Goal: Entertainment & Leisure: Browse casually

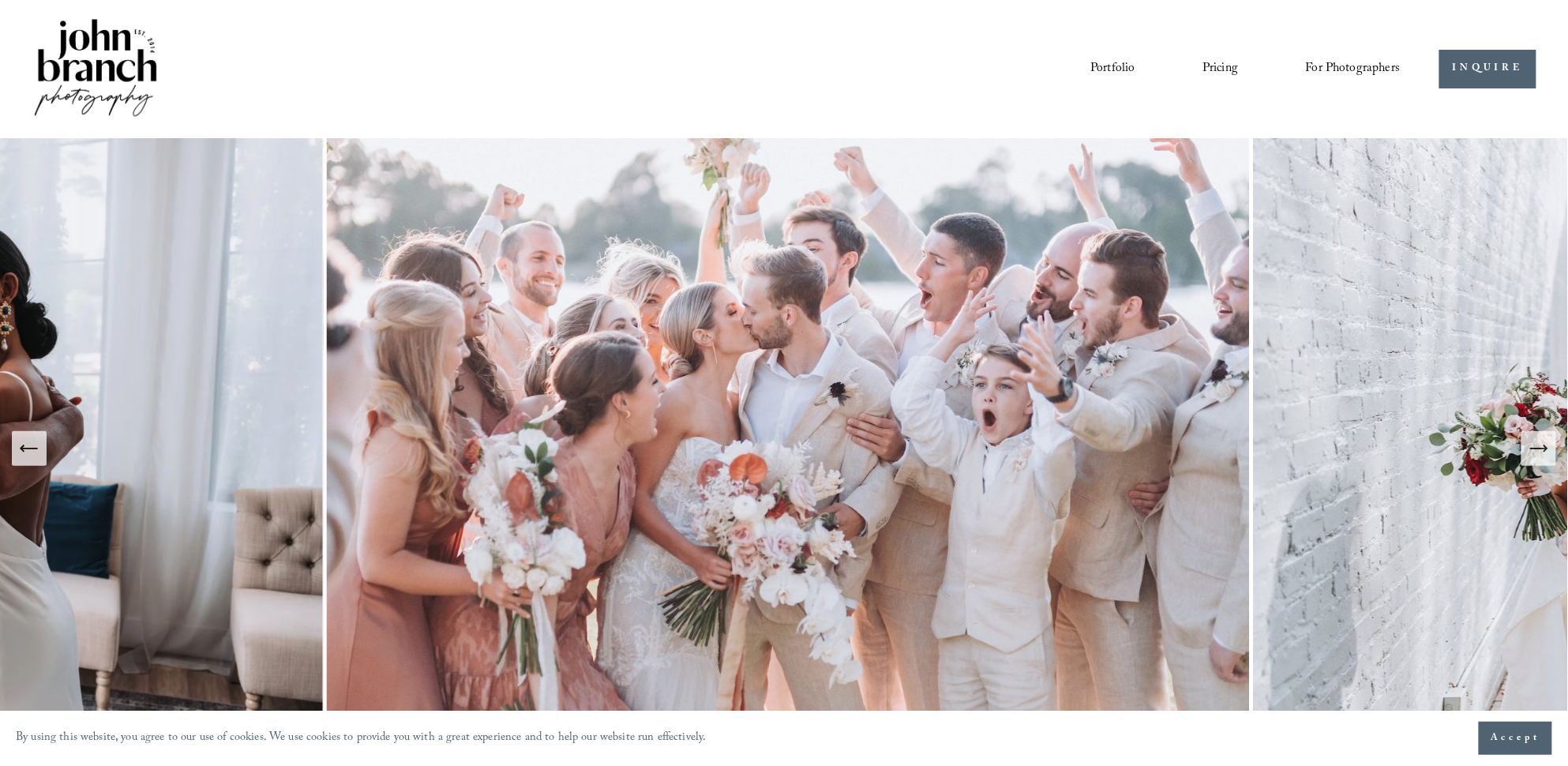
click at [1124, 74] on link "Portfolio" at bounding box center [1113, 69] width 44 height 27
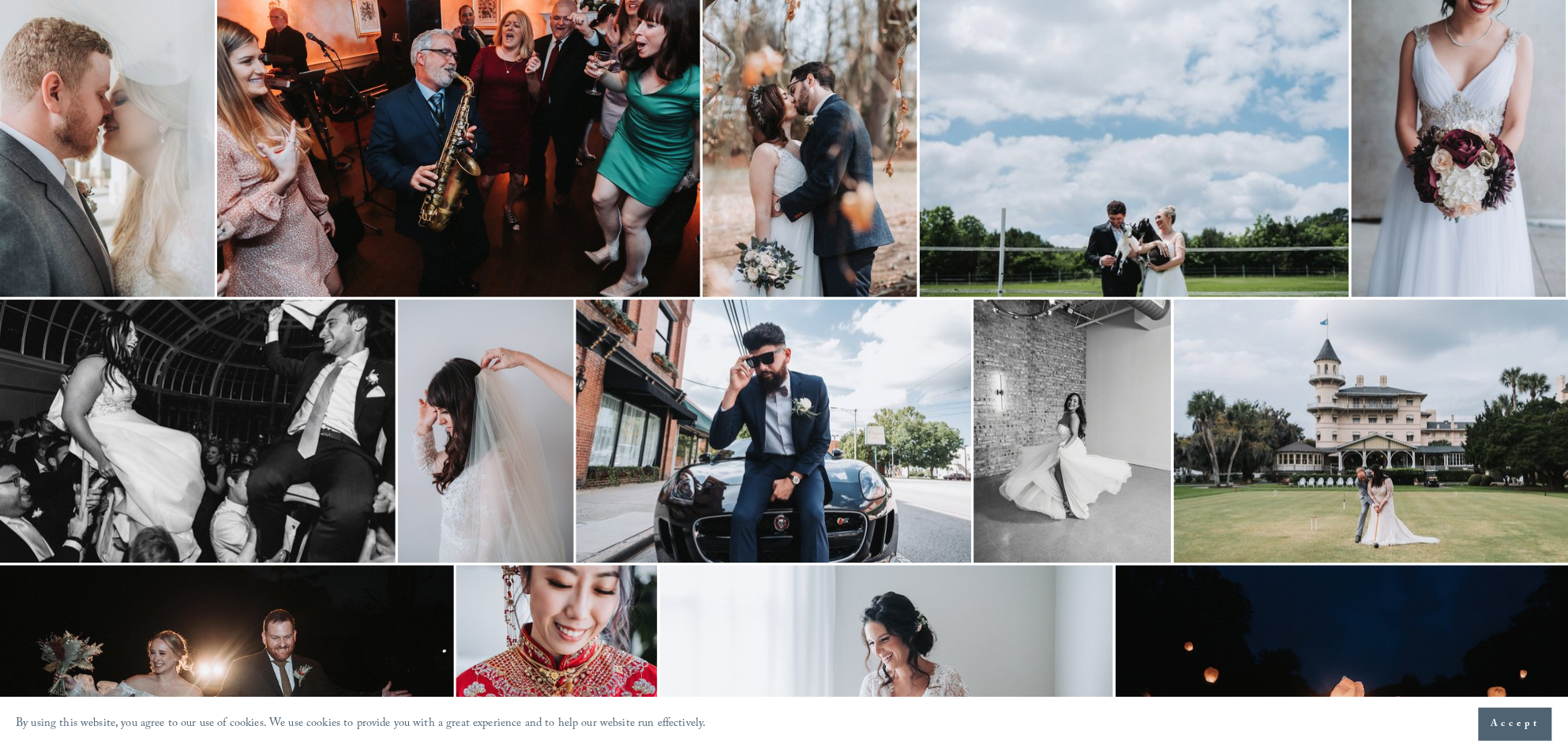
scroll to position [1288, 0]
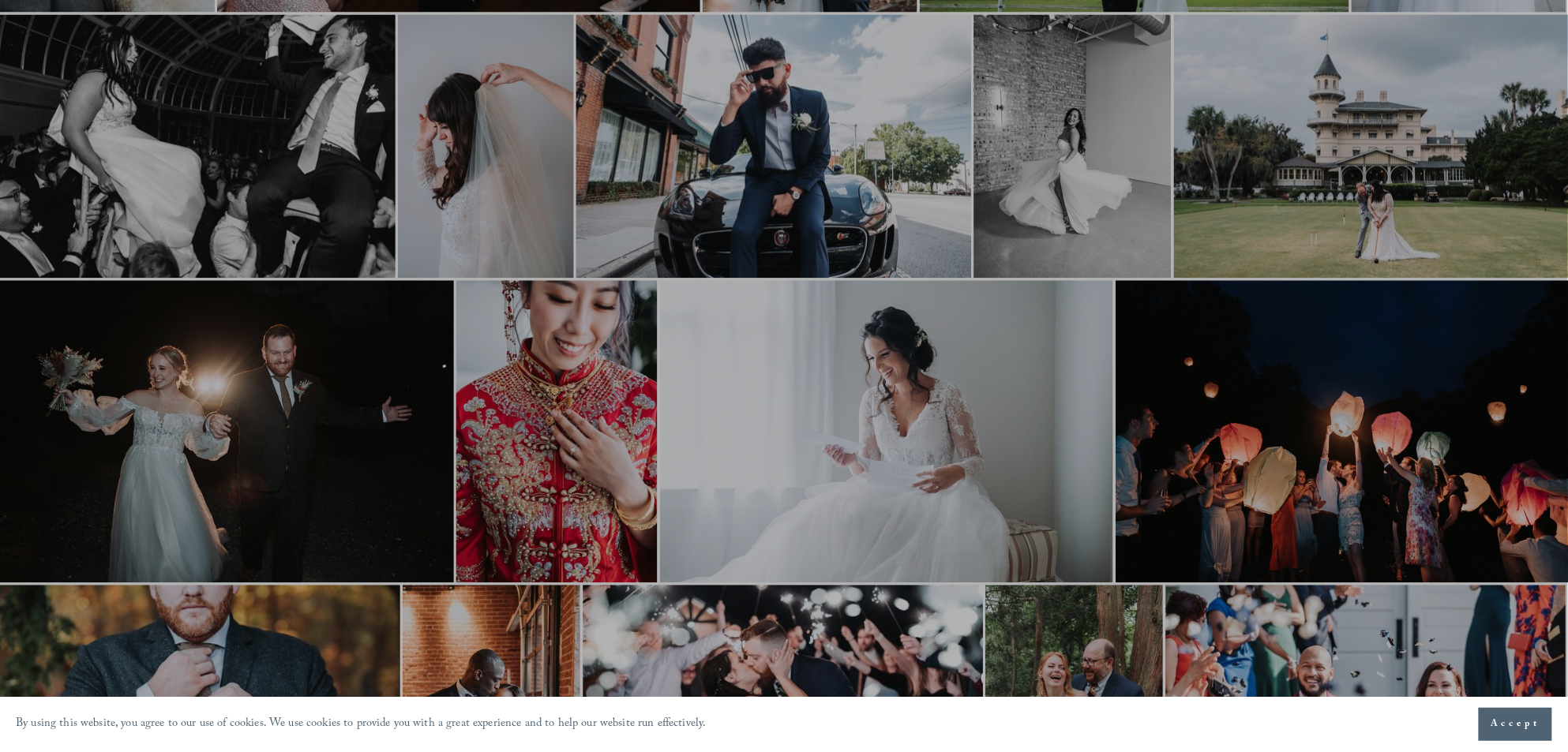
click at [1310, 223] on div at bounding box center [784, 376] width 1568 height 752
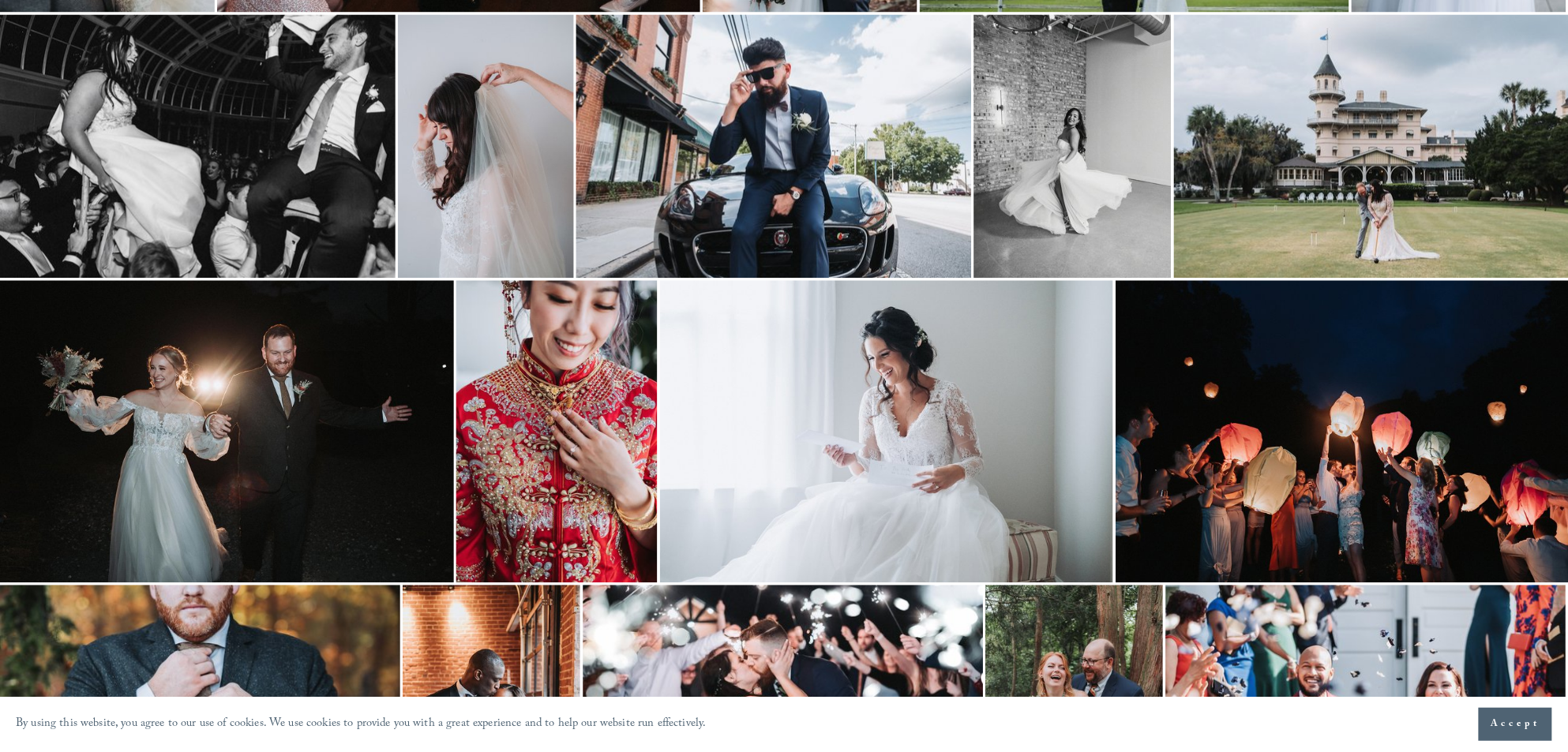
click at [1310, 223] on img at bounding box center [1371, 146] width 395 height 264
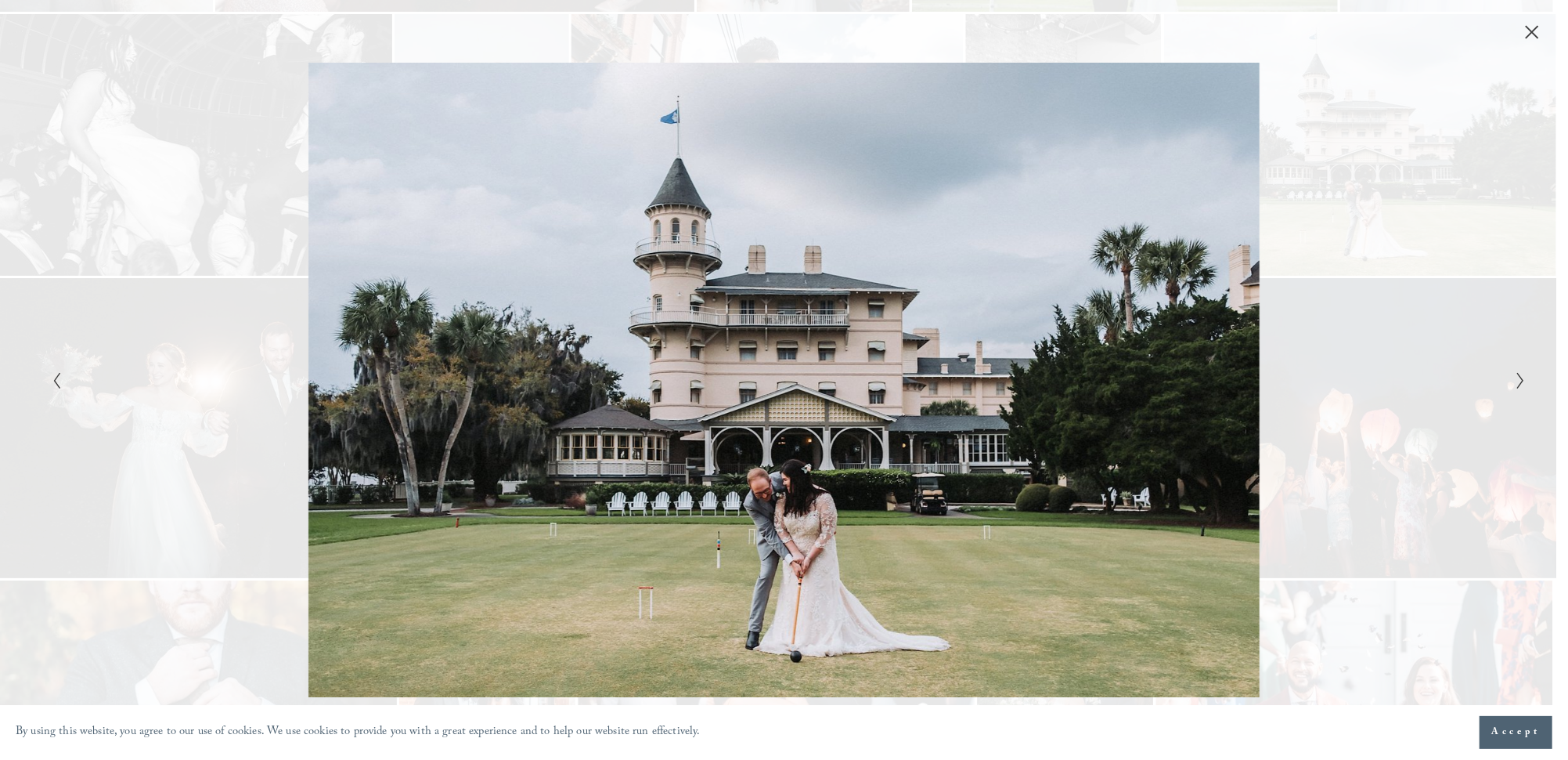
click at [1449, 254] on div "Gallery" at bounding box center [1153, 379] width 737 height 634
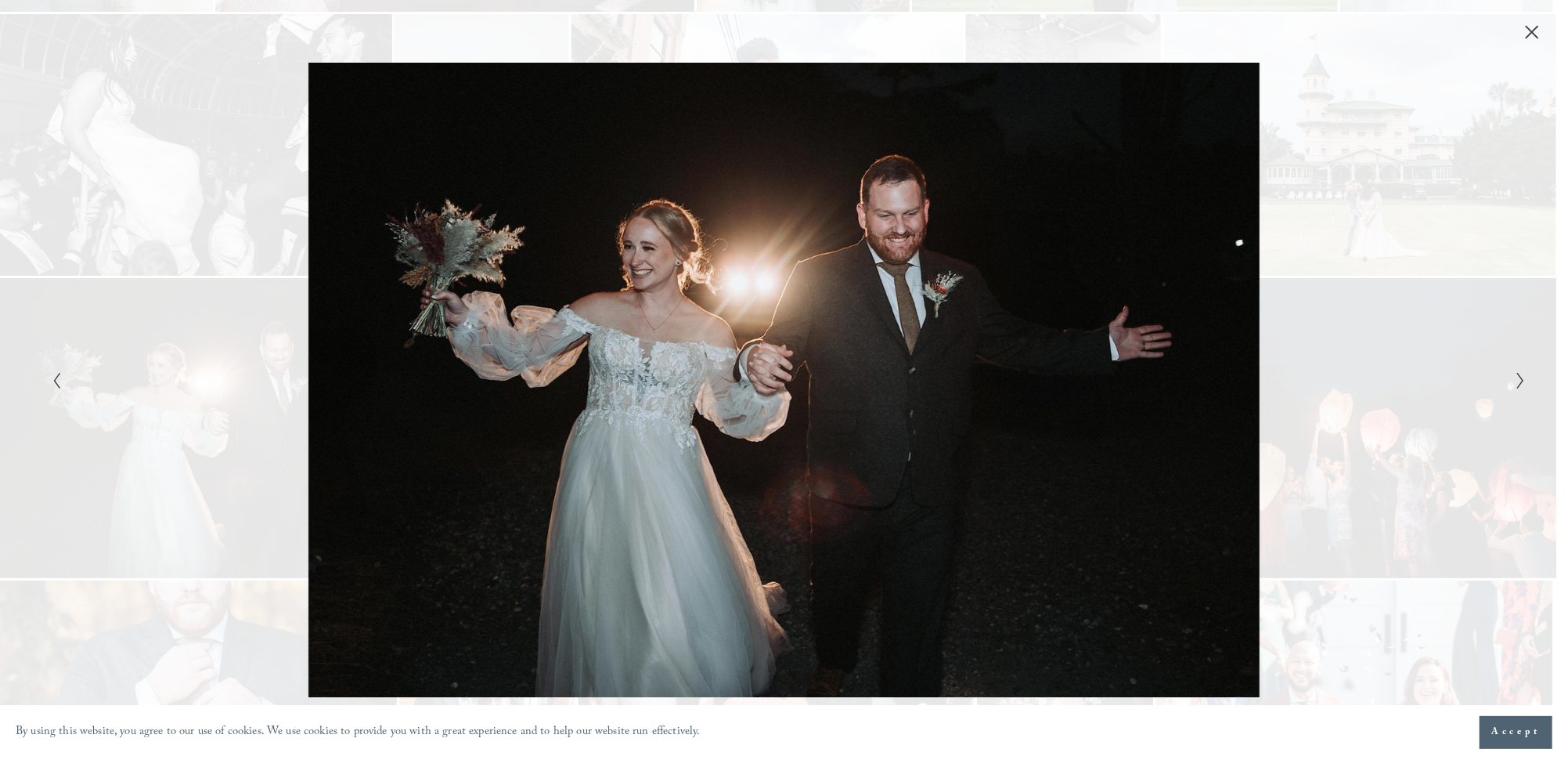
click at [1533, 28] on icon "Close" at bounding box center [1533, 32] width 15 height 15
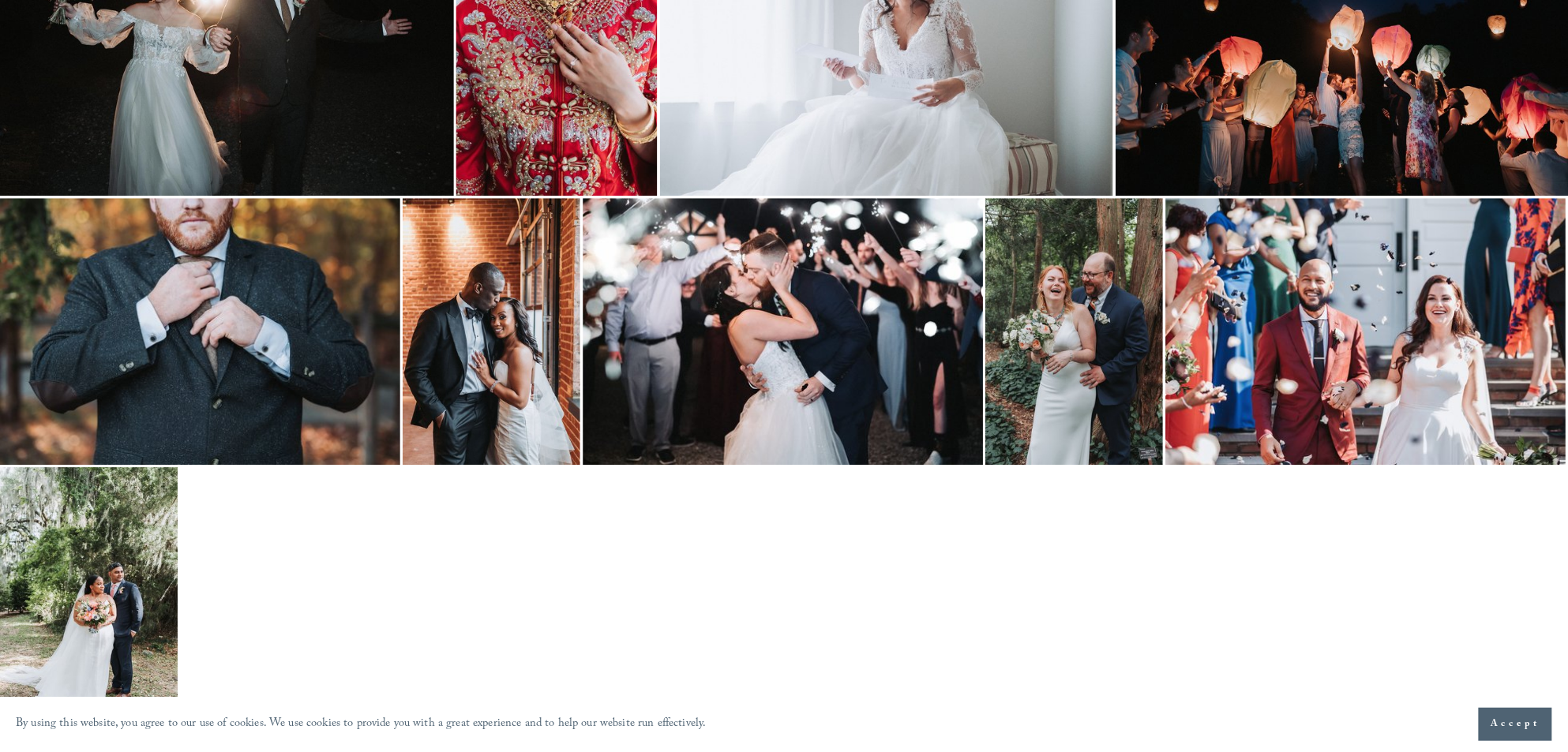
scroll to position [2039, 0]
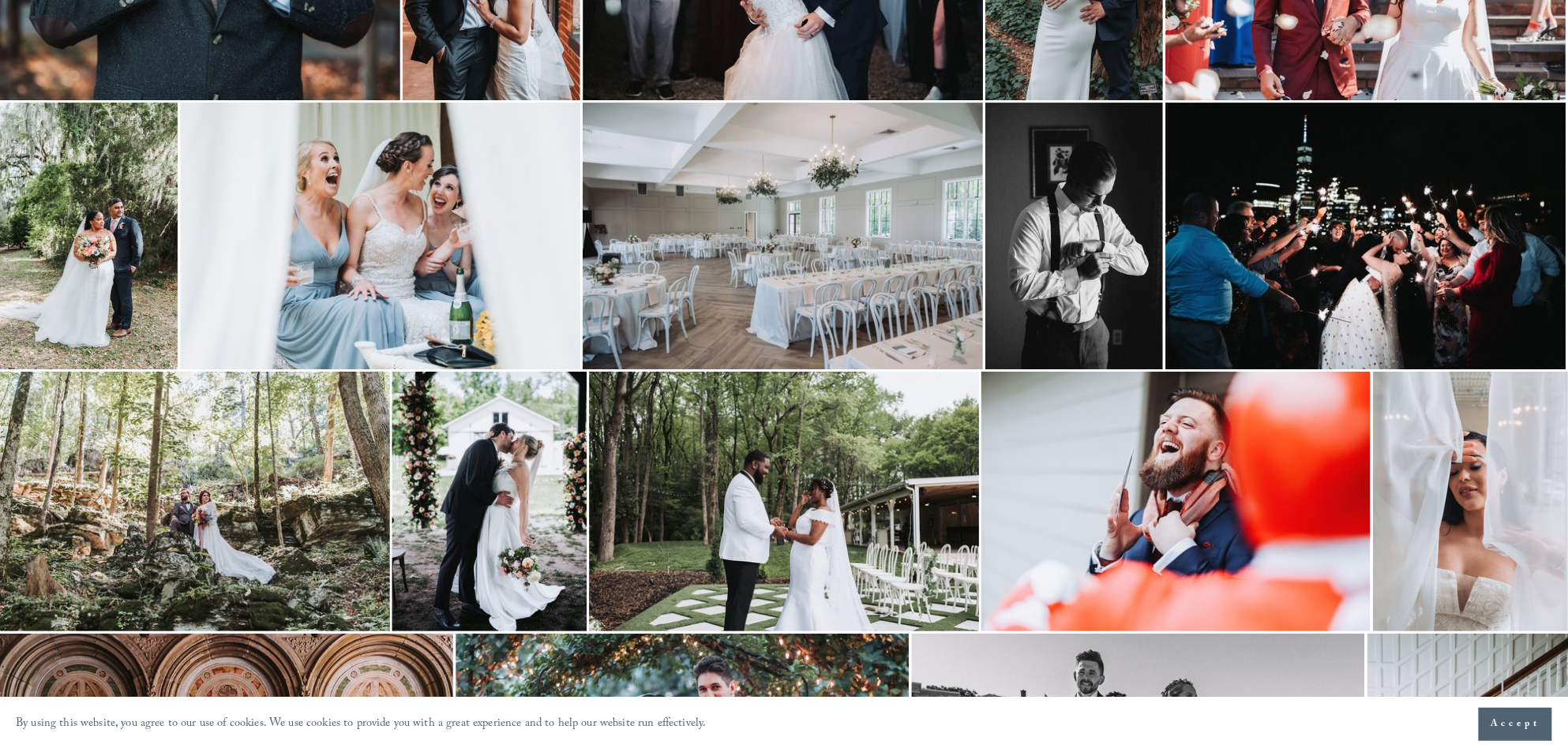
click at [695, 454] on img at bounding box center [783, 502] width 390 height 260
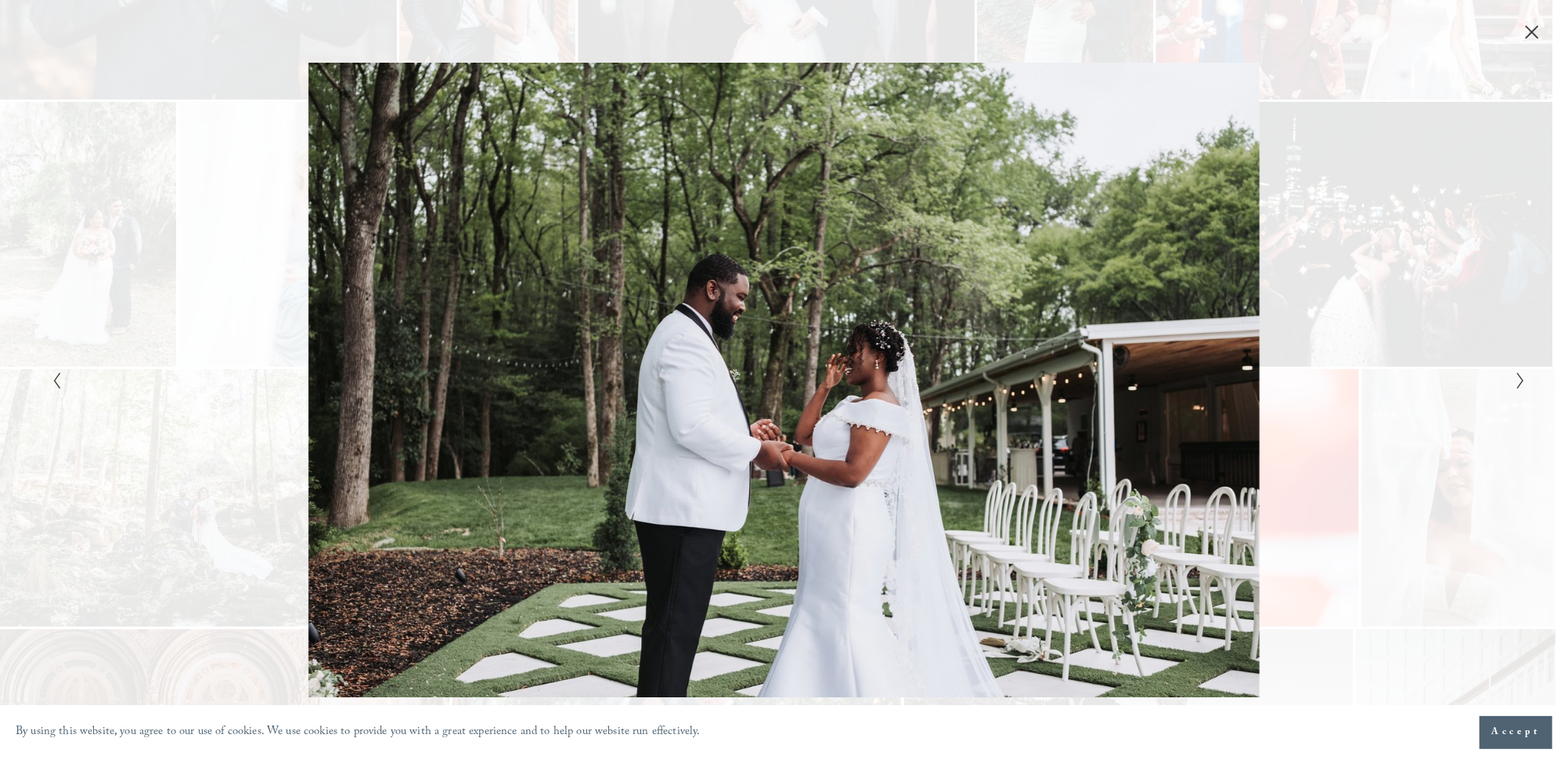
click at [1530, 30] on icon "Close" at bounding box center [1532, 32] width 12 height 12
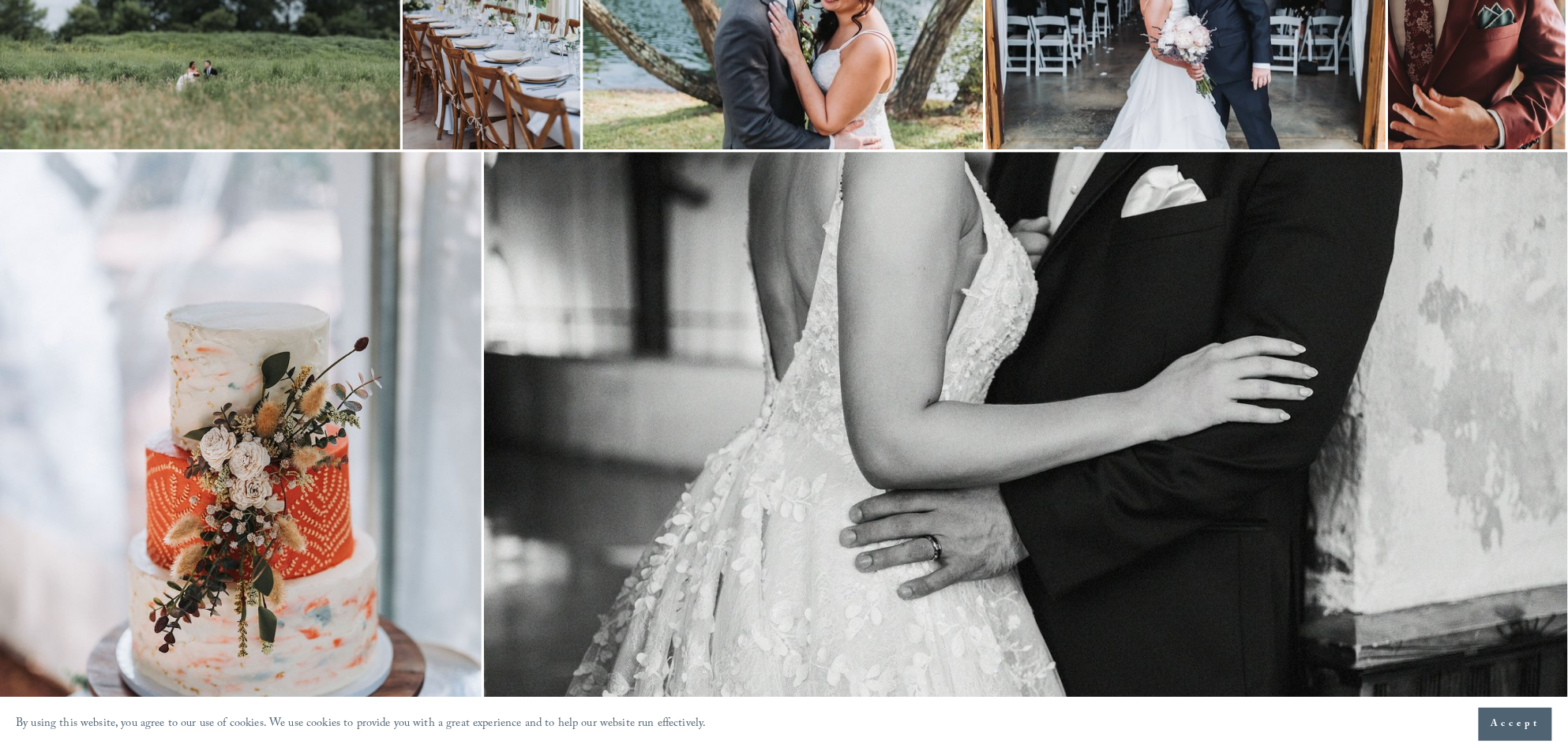
scroll to position [3543, 0]
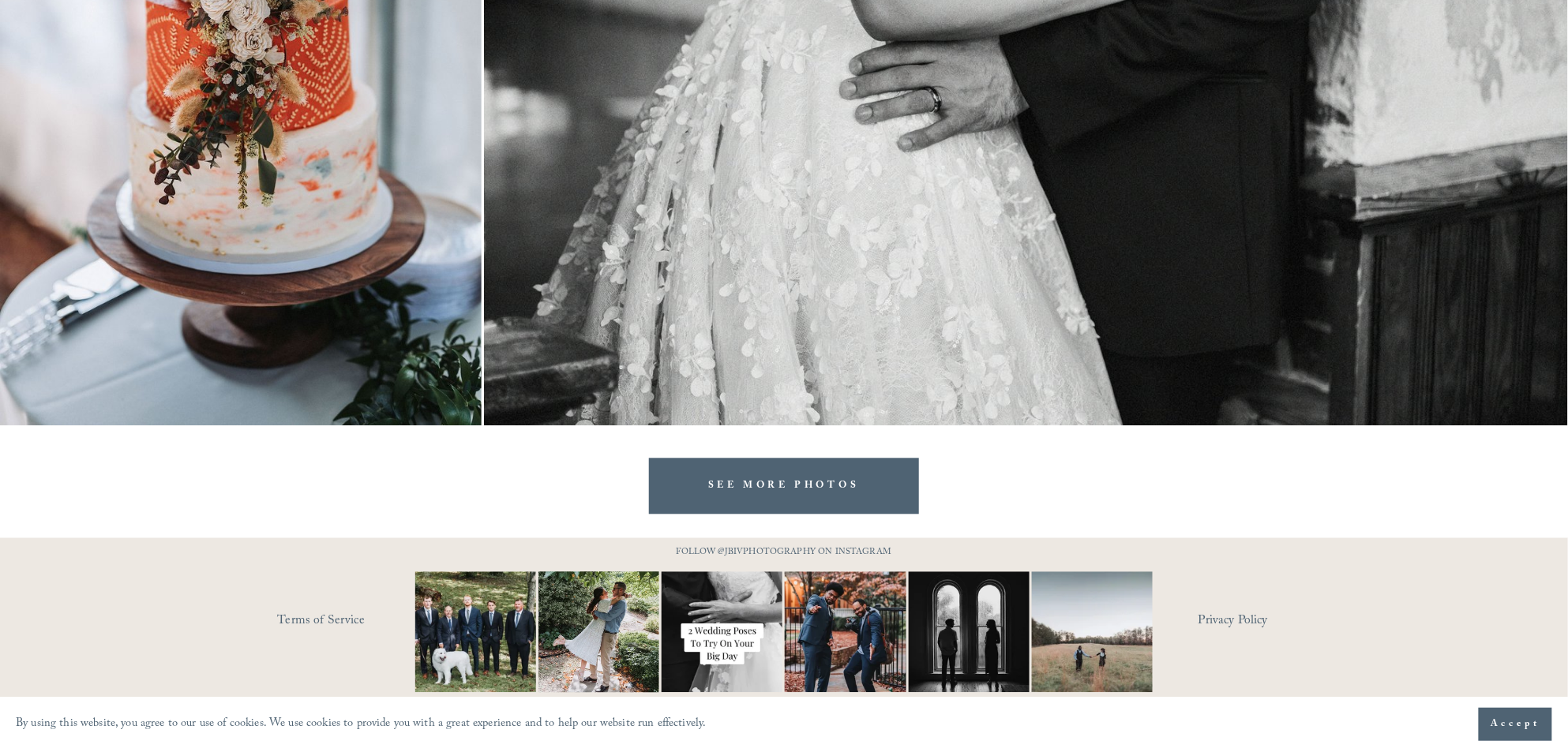
click at [639, 484] on div "SEE MORE PHOTOS" at bounding box center [784, 469] width 1568 height 88
click at [655, 483] on link "SEE MORE PHOTOS" at bounding box center [783, 486] width 270 height 56
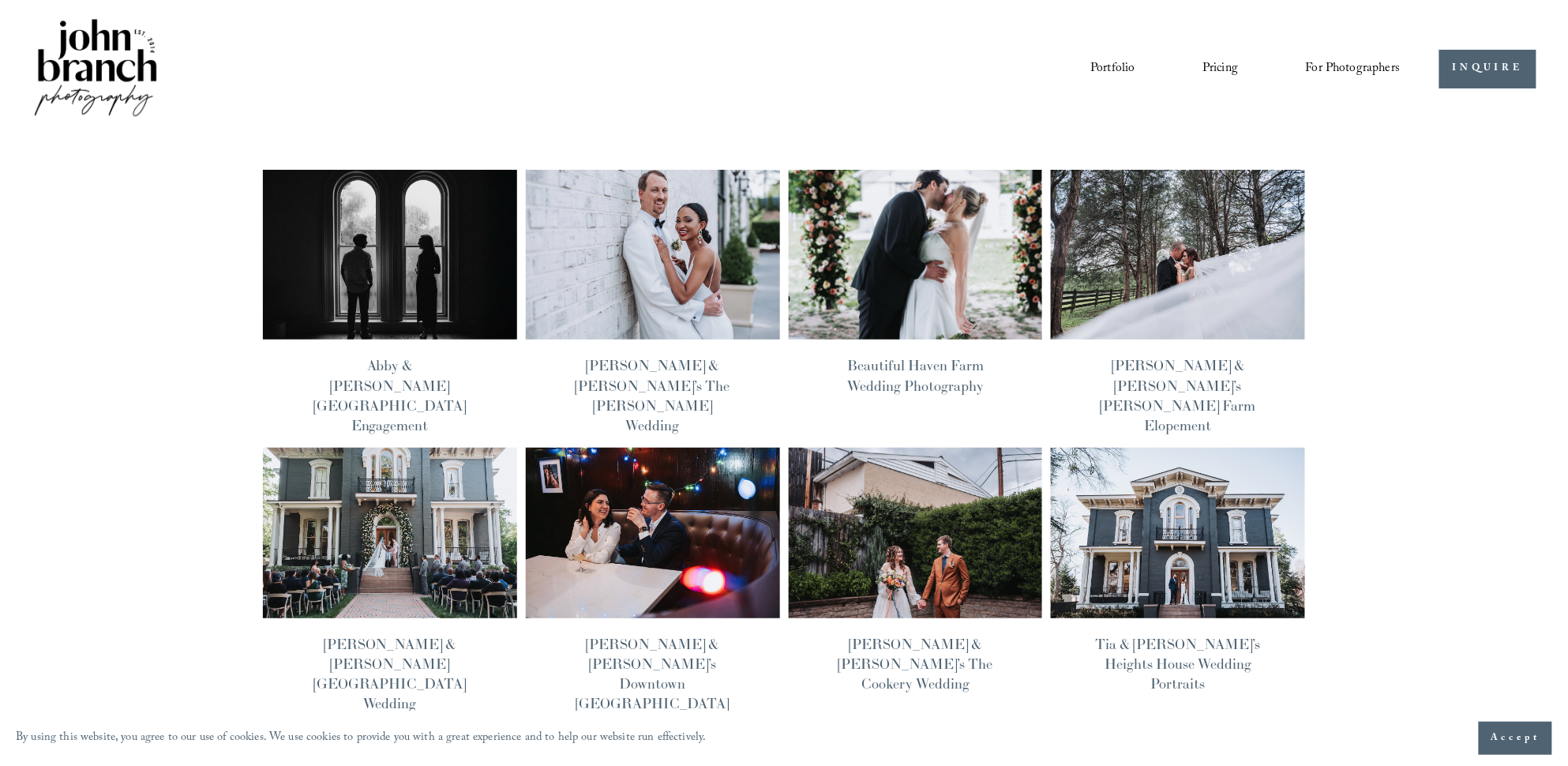
click at [1147, 213] on img at bounding box center [1177, 255] width 256 height 172
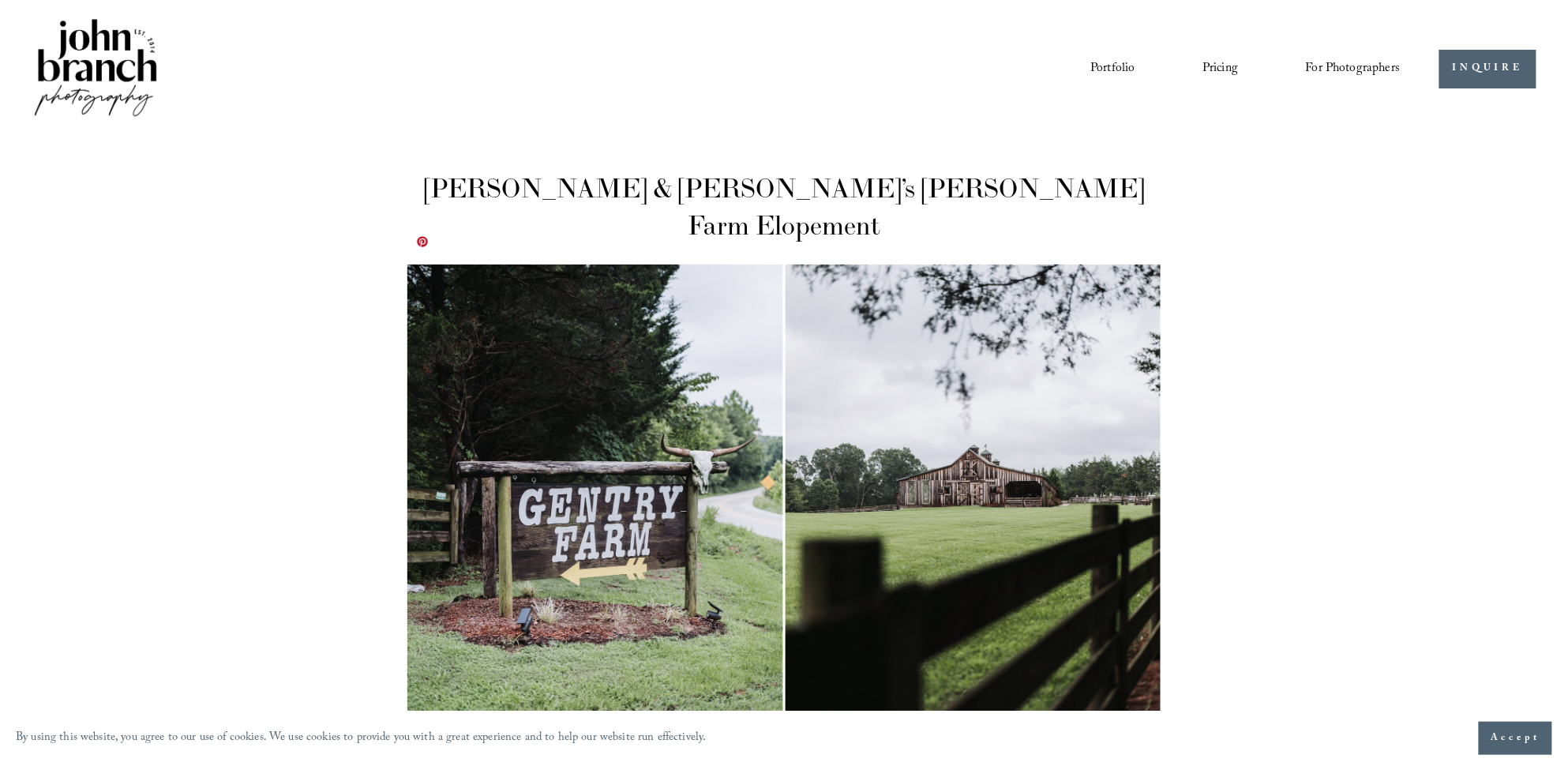
click at [940, 381] on img at bounding box center [783, 515] width 752 height 500
click at [536, 479] on img at bounding box center [783, 515] width 752 height 500
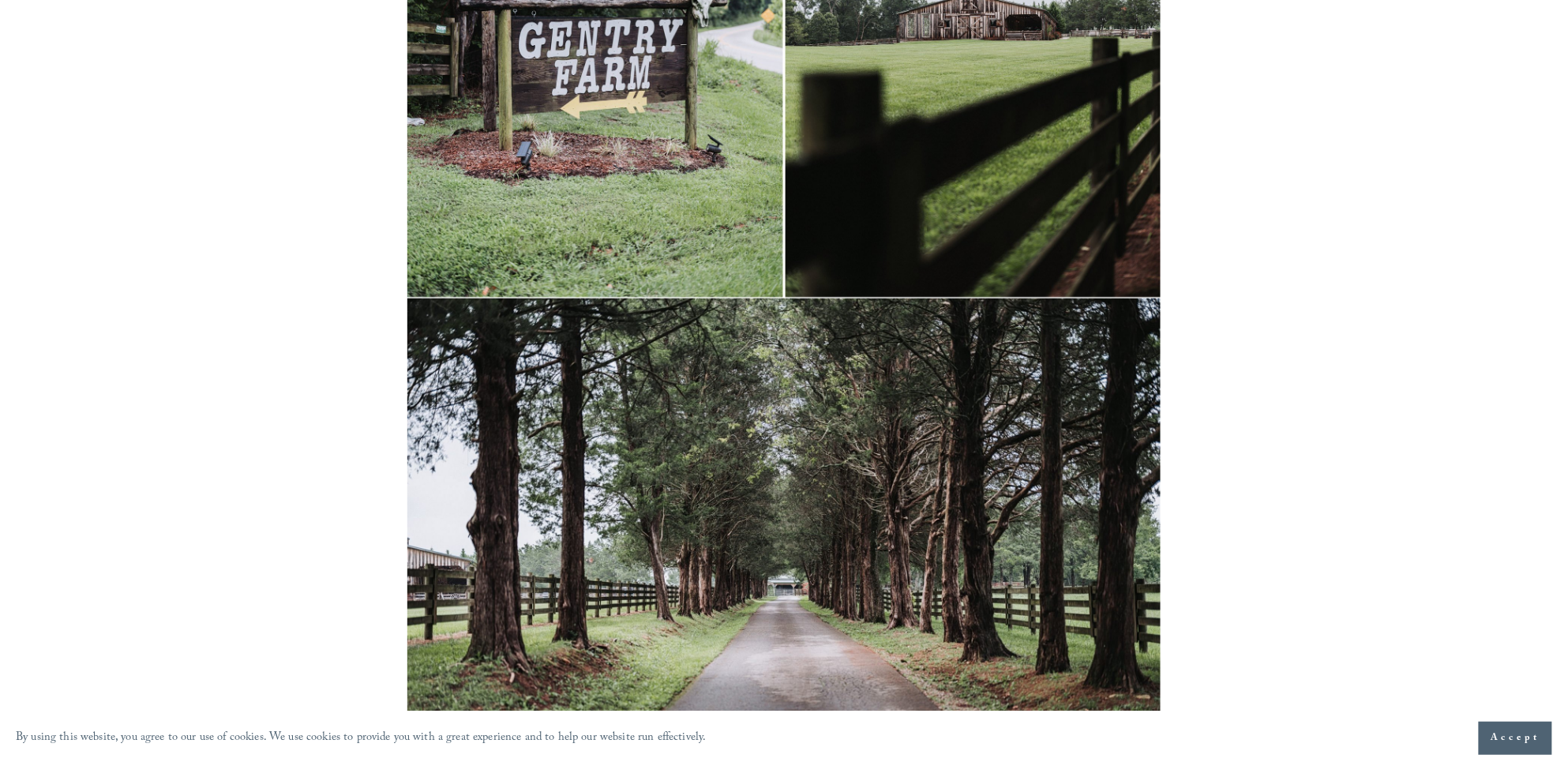
scroll to position [474, 0]
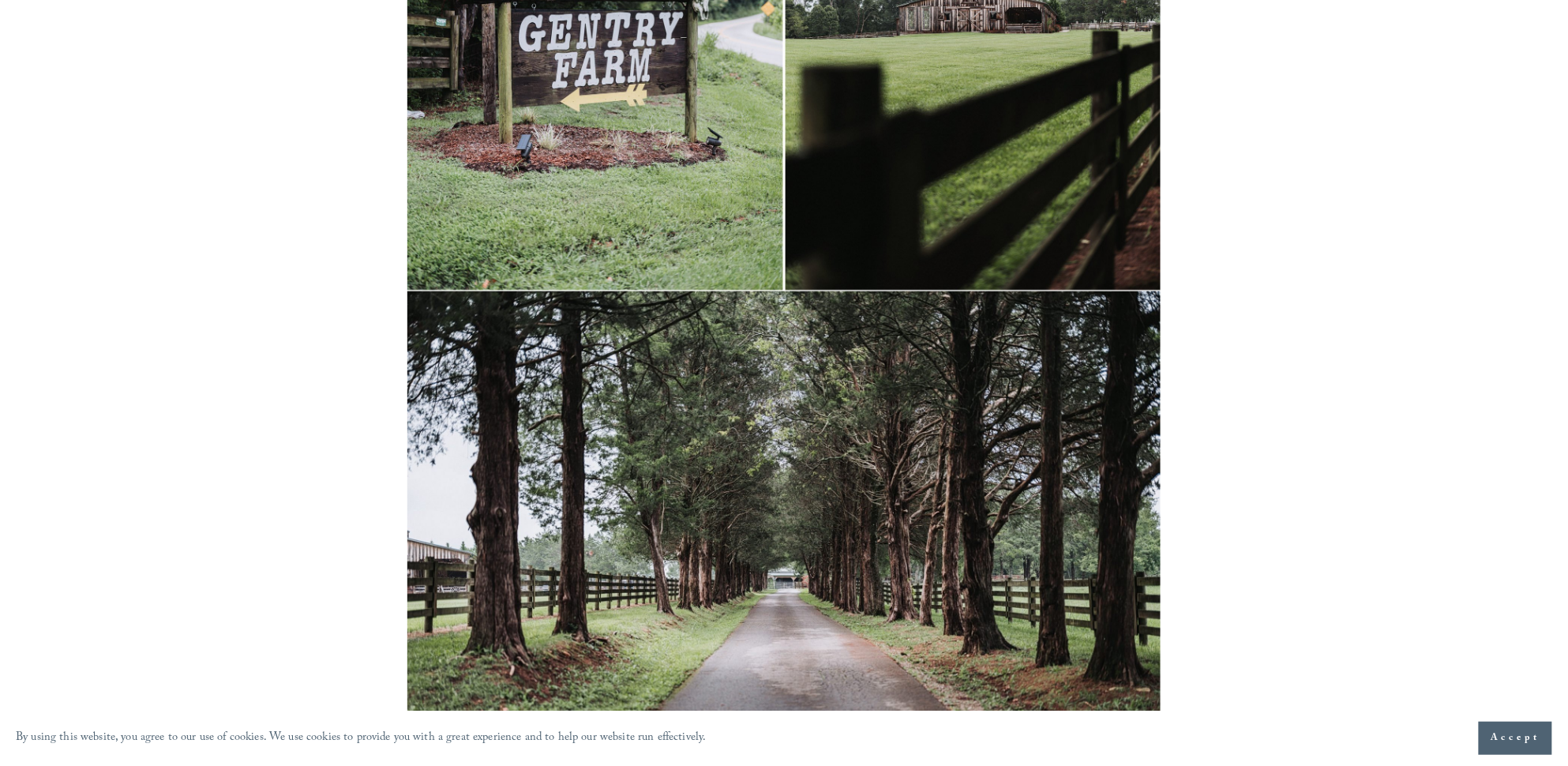
click at [649, 143] on img at bounding box center [783, 41] width 752 height 500
click at [465, 383] on img at bounding box center [783, 574] width 752 height 565
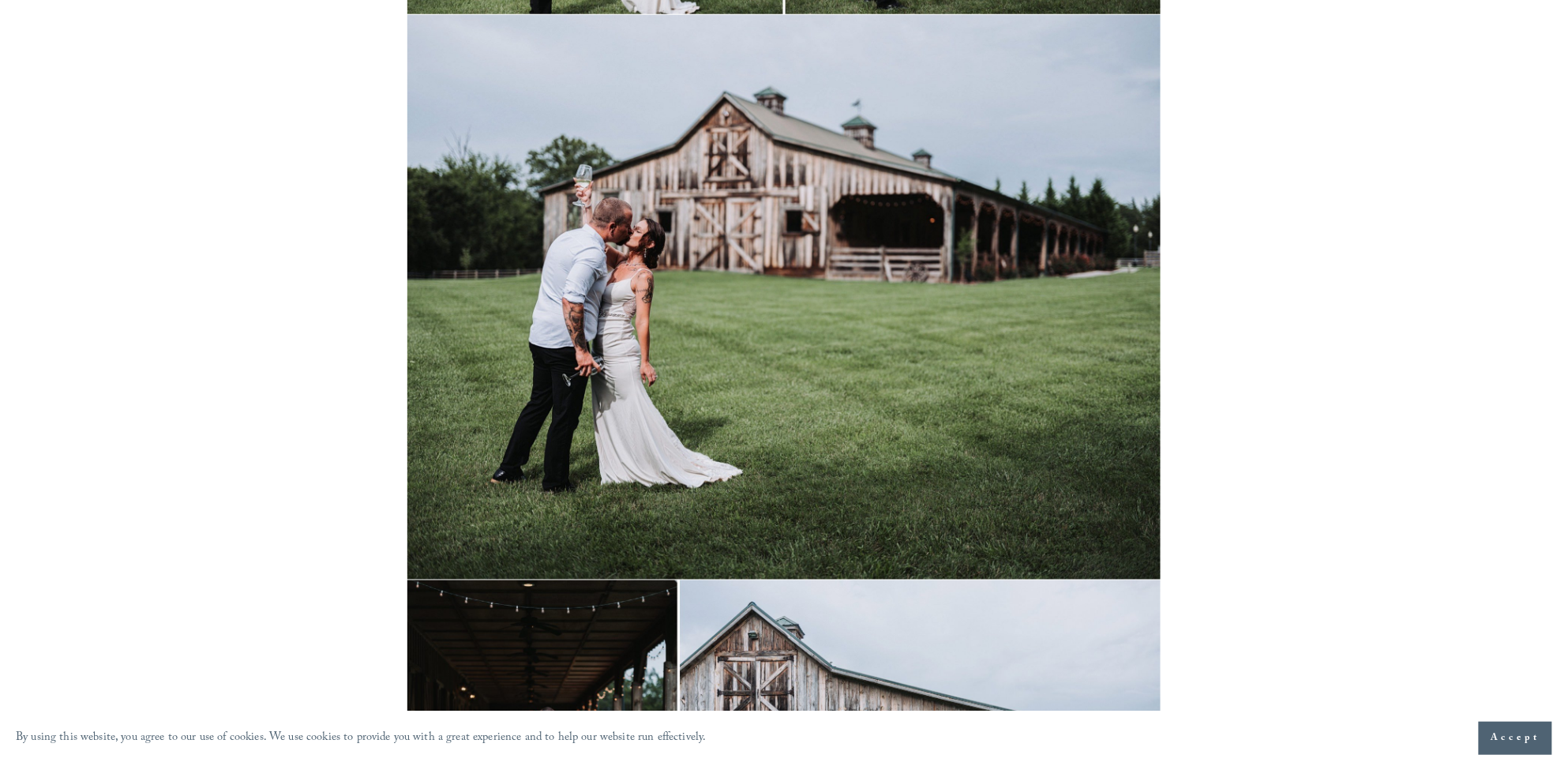
scroll to position [22290, 0]
